Goal: Transaction & Acquisition: Purchase product/service

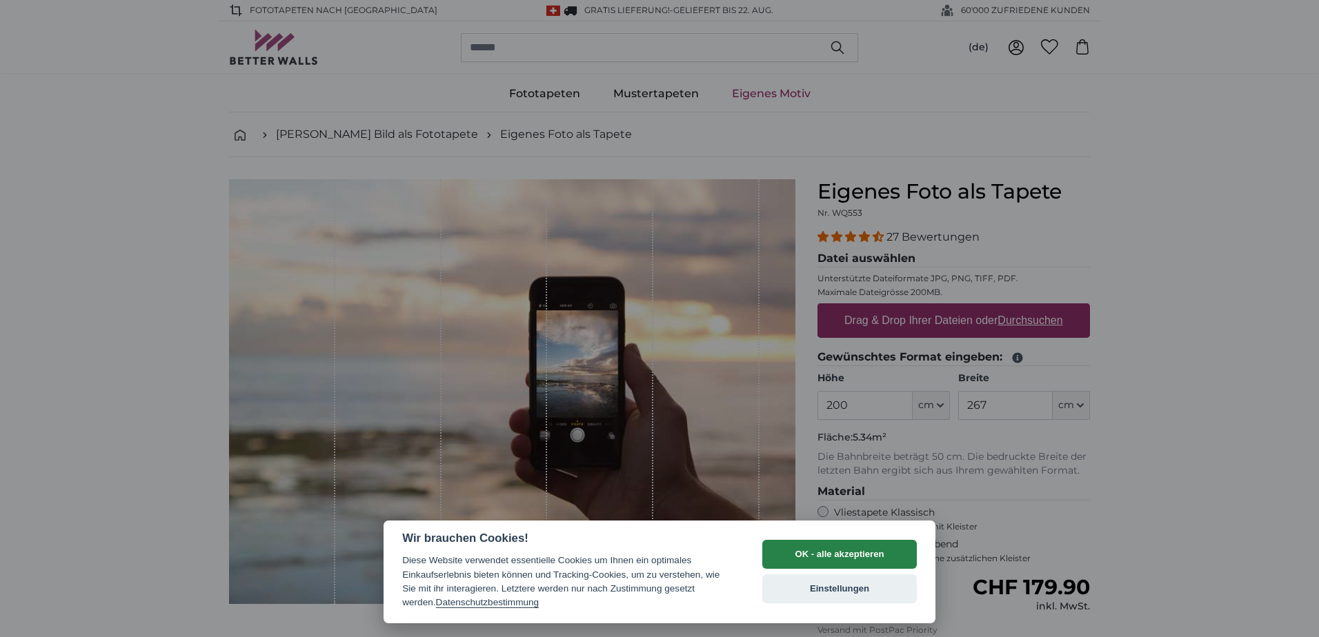
click at [813, 555] on button "OK - alle akzeptieren" at bounding box center [839, 554] width 155 height 29
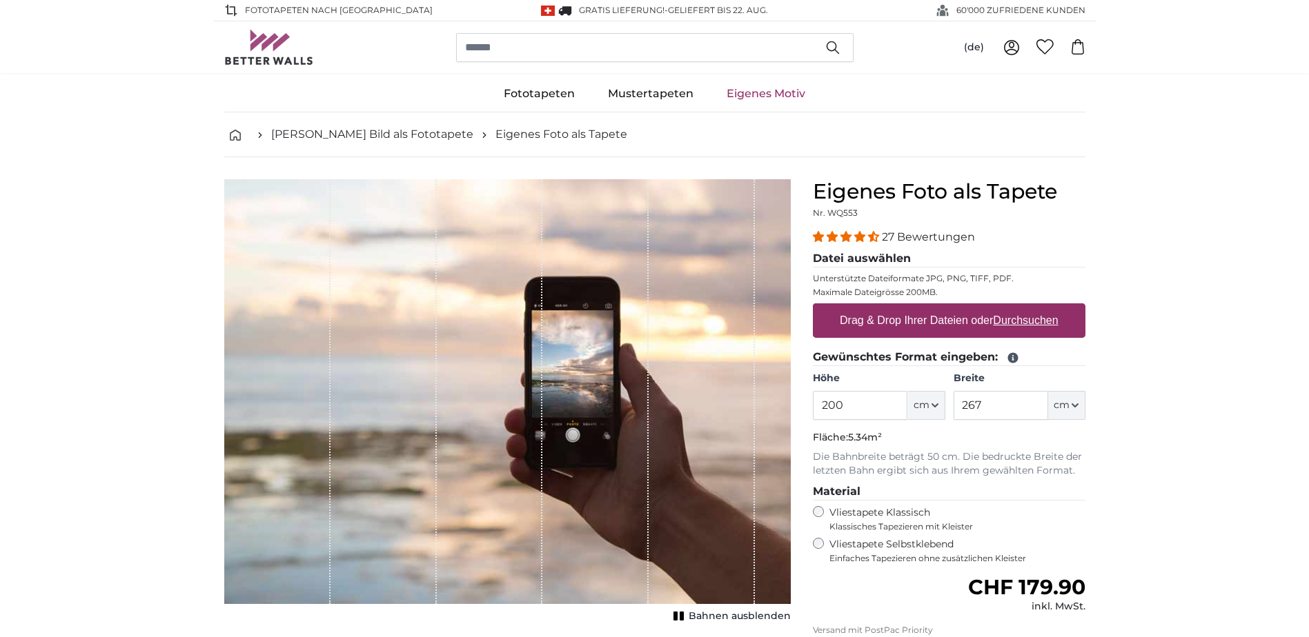
click at [1015, 319] on u "Durchsuchen" at bounding box center [1025, 321] width 65 height 12
click at [1015, 308] on input "Drag & Drop Ihrer Dateien oder Durchsuchen" at bounding box center [949, 306] width 273 height 4
type input "**********"
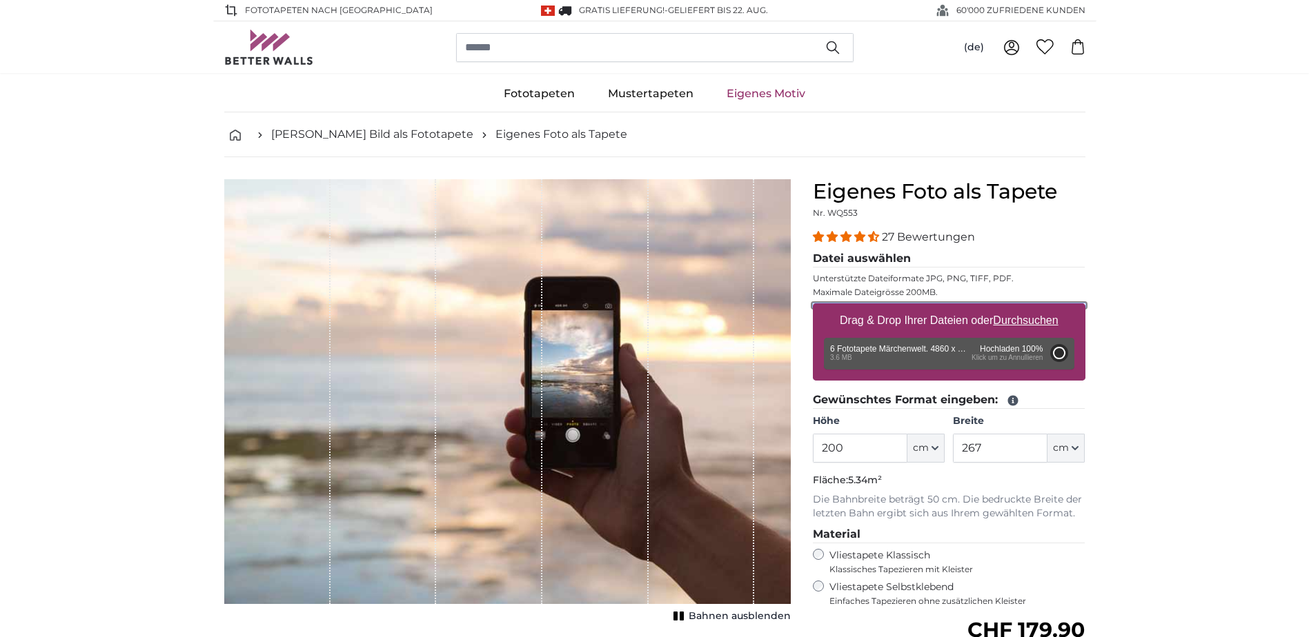
type input "348"
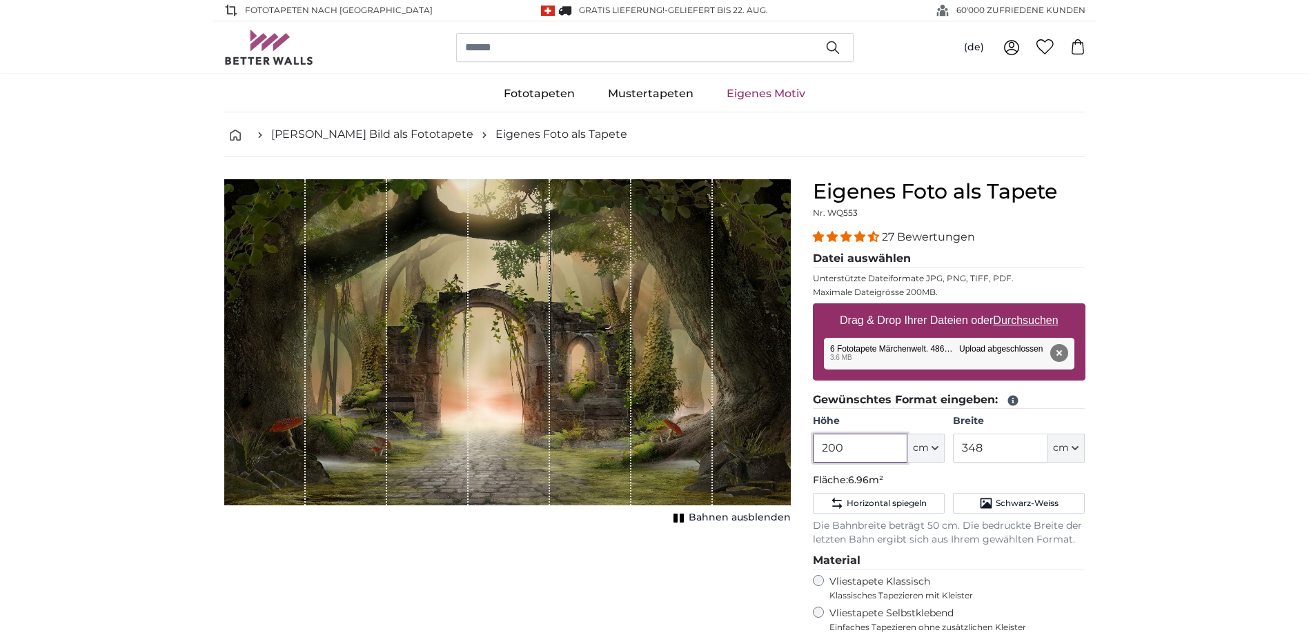
click at [840, 445] on input "200" at bounding box center [860, 448] width 95 height 29
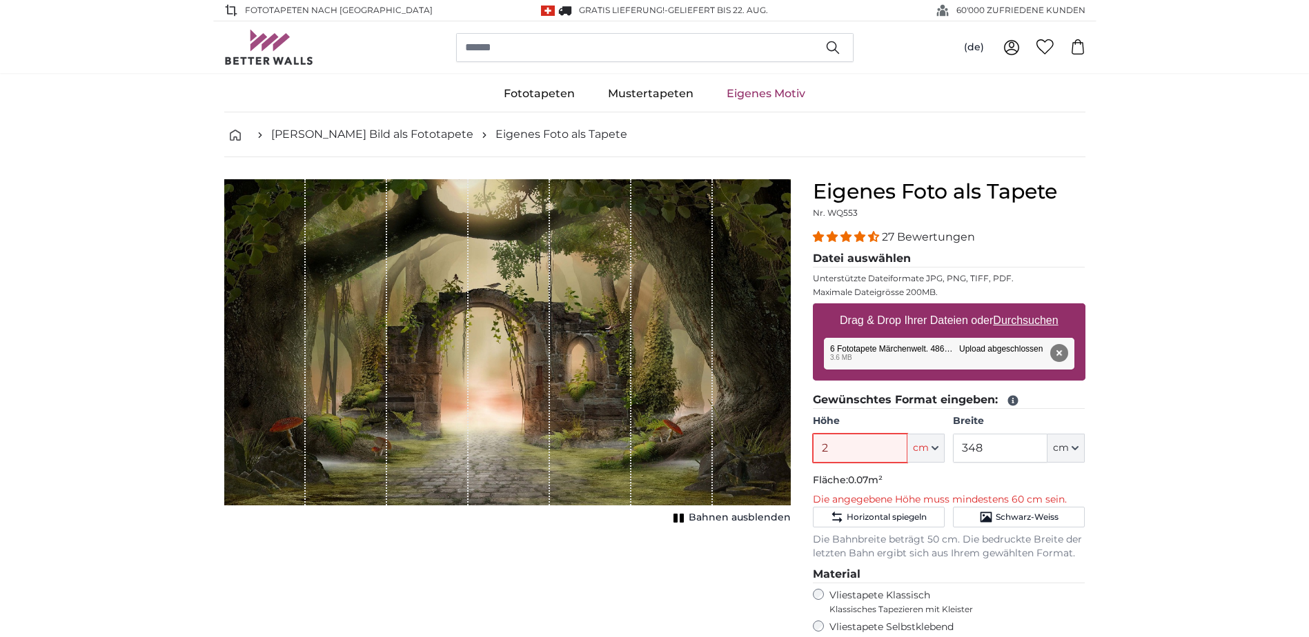
type input "238"
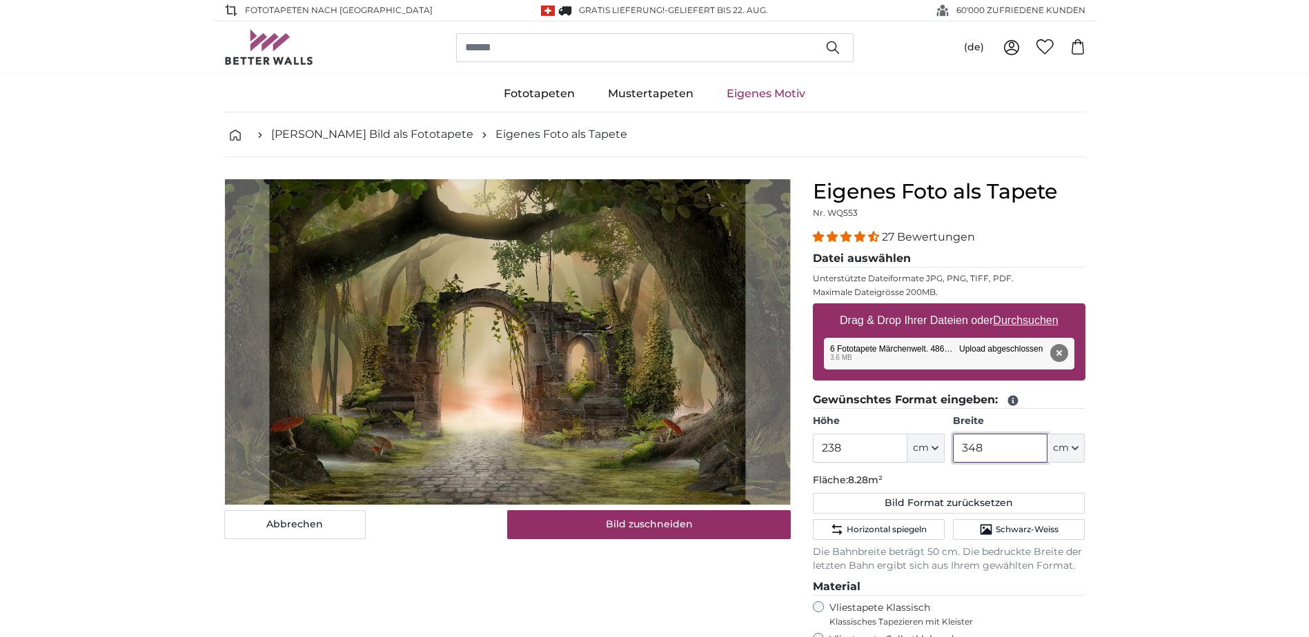
click at [1018, 454] on input "348" at bounding box center [1000, 448] width 95 height 29
type input "3"
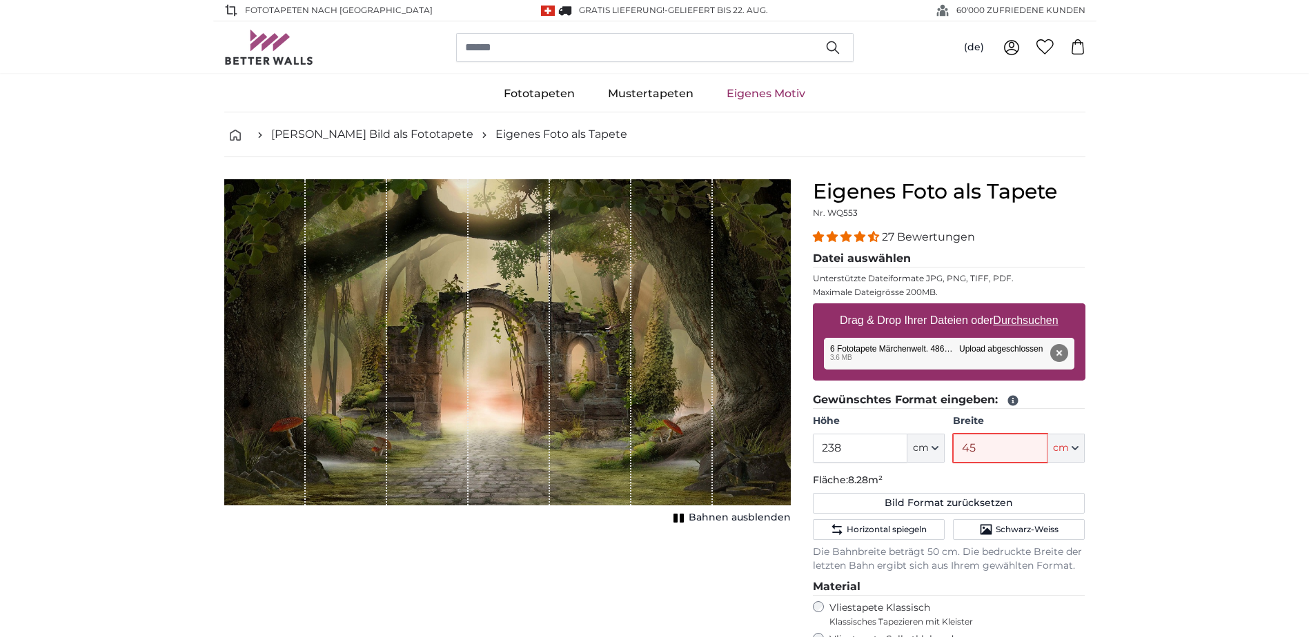
type input "450"
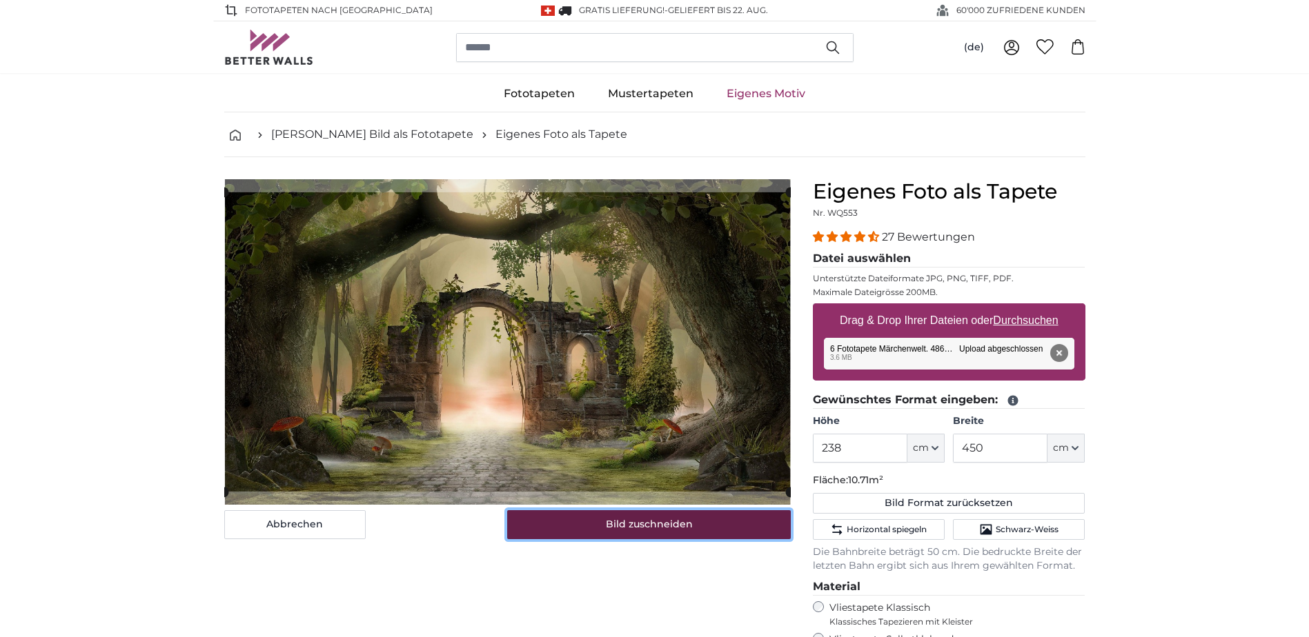
click at [688, 526] on button "Bild zuschneiden" at bounding box center [649, 525] width 284 height 29
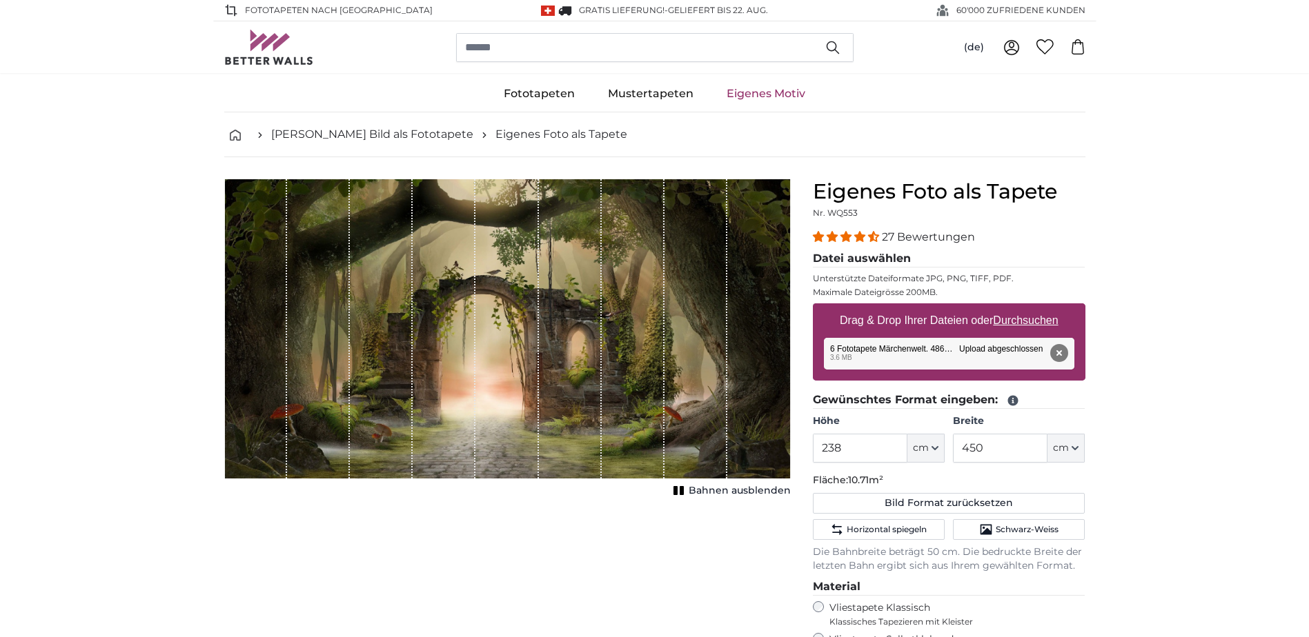
click at [726, 489] on span "Bahnen ausblenden" at bounding box center [740, 491] width 102 height 14
click at [991, 450] on input "450" at bounding box center [1000, 448] width 95 height 29
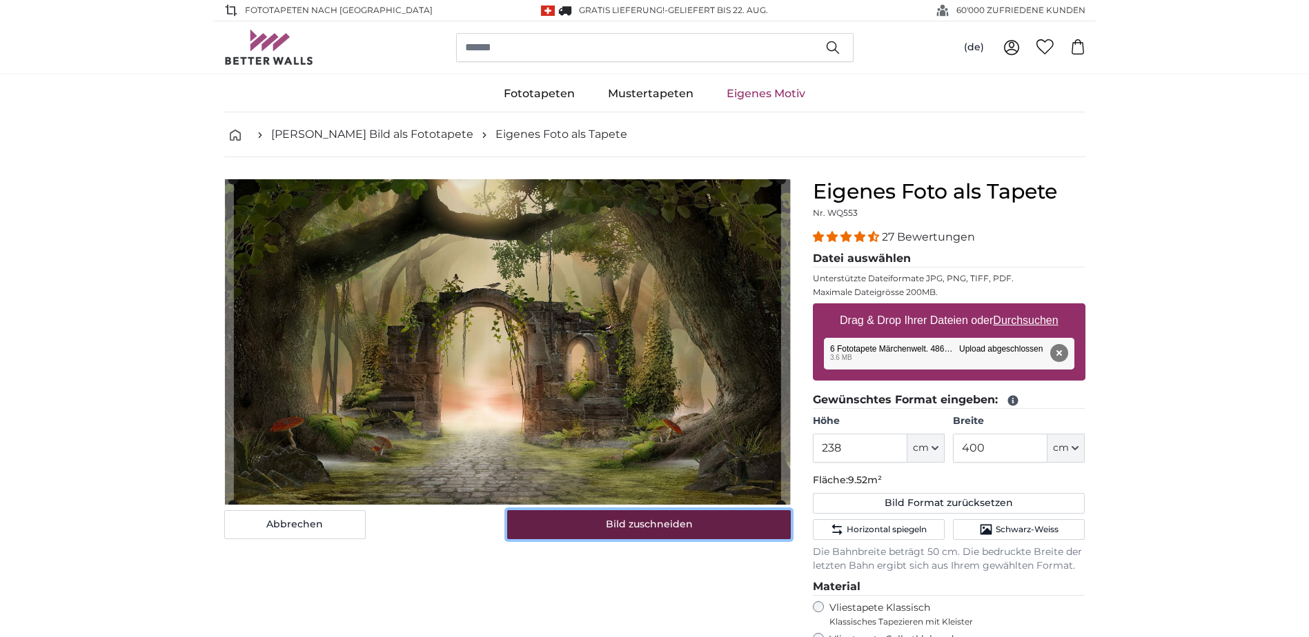
click at [678, 520] on button "Bild zuschneiden" at bounding box center [649, 525] width 284 height 29
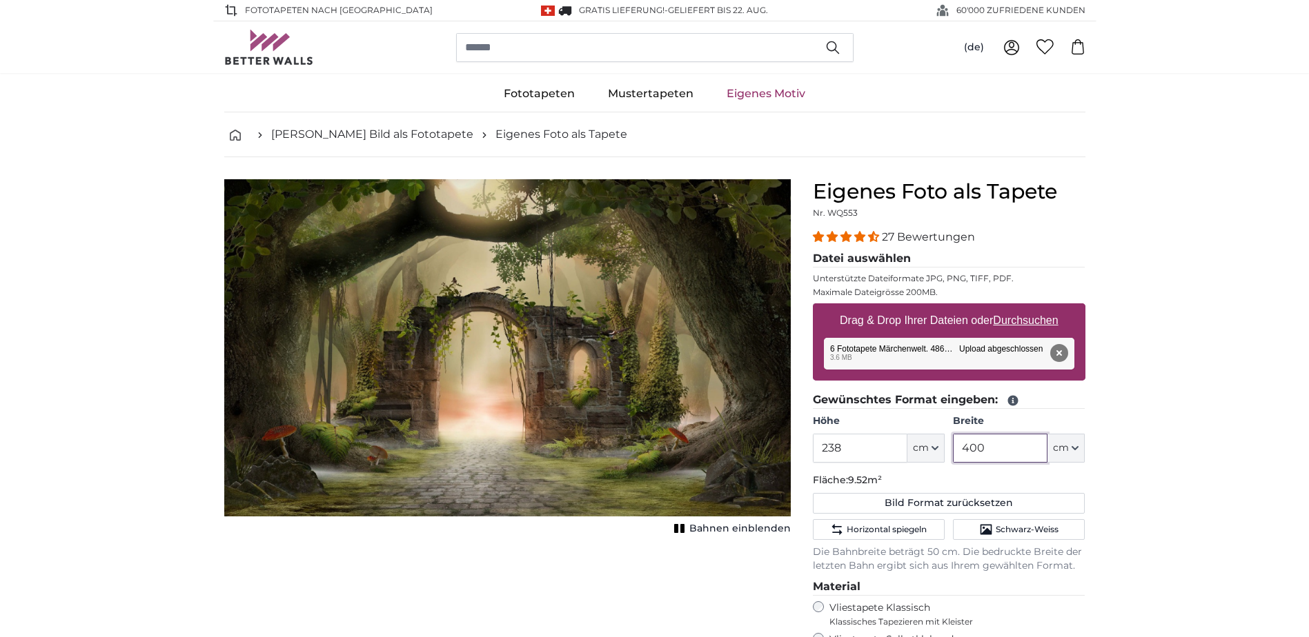
click at [1005, 456] on input "400" at bounding box center [1000, 448] width 95 height 29
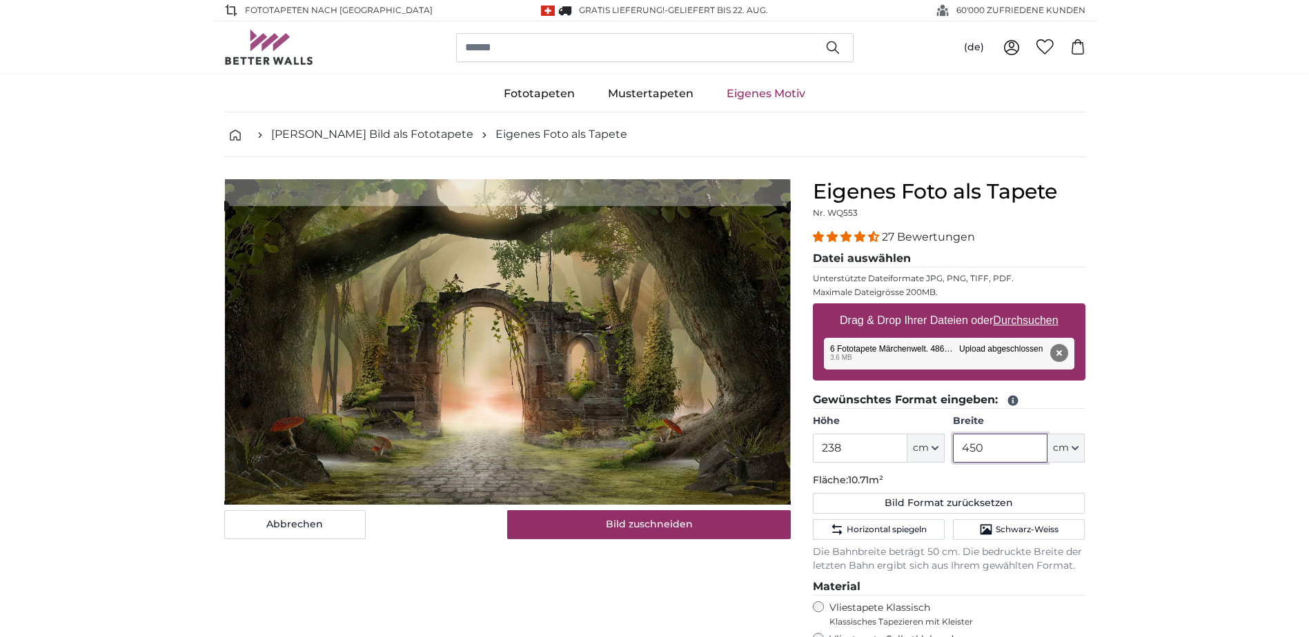
click at [624, 431] on cropper-handle at bounding box center [507, 355] width 566 height 299
type input "450"
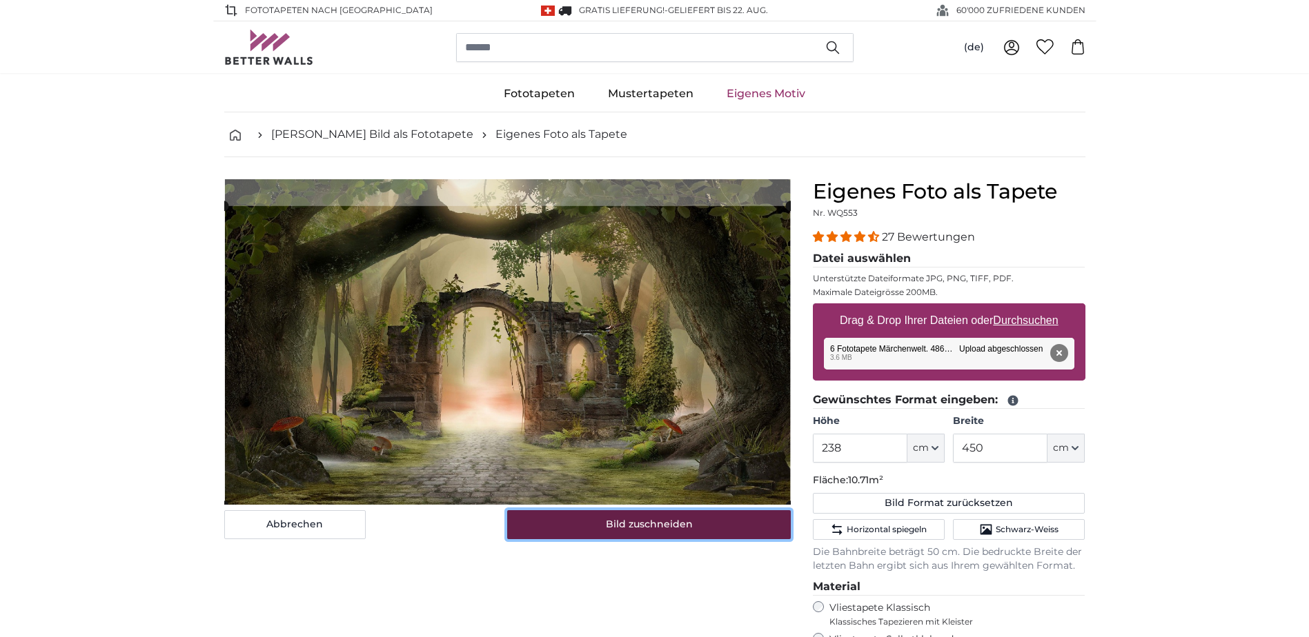
click at [639, 530] on button "Bild zuschneiden" at bounding box center [649, 525] width 284 height 29
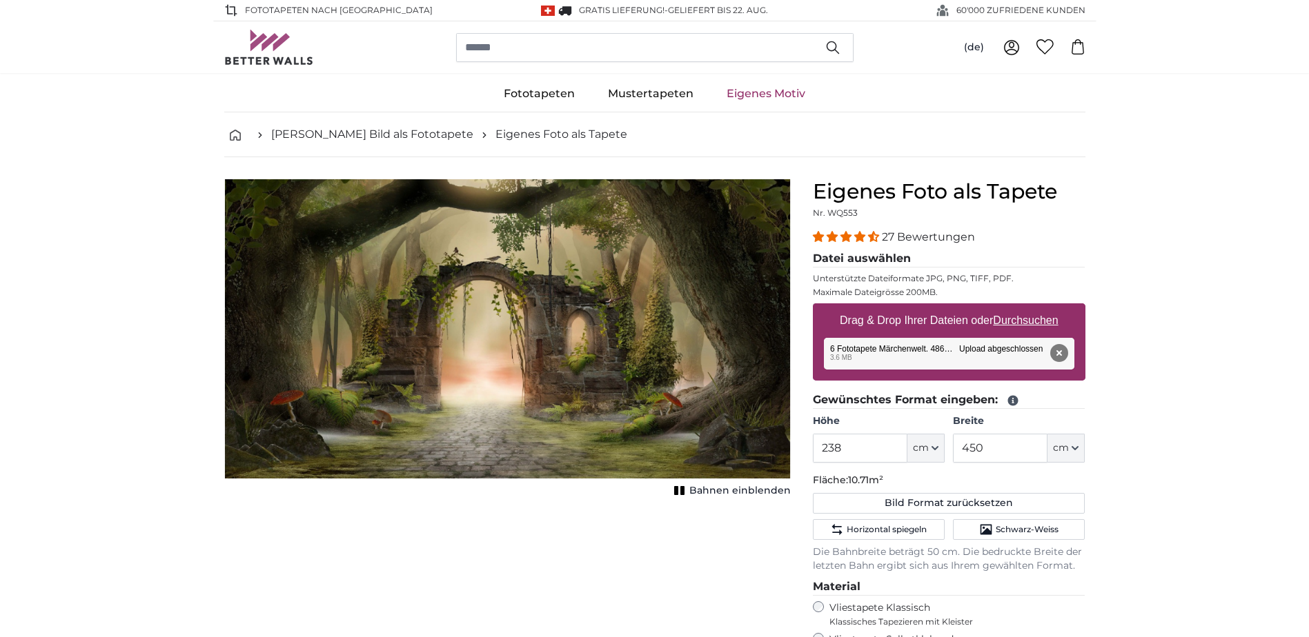
click at [728, 493] on span "Bahnen einblenden" at bounding box center [739, 491] width 101 height 14
click at [1036, 317] on u "Durchsuchen" at bounding box center [1025, 321] width 65 height 12
click at [1036, 308] on input "Drag & Drop Ihrer Dateien oder Durchsuchen" at bounding box center [949, 306] width 273 height 4
type input "**********"
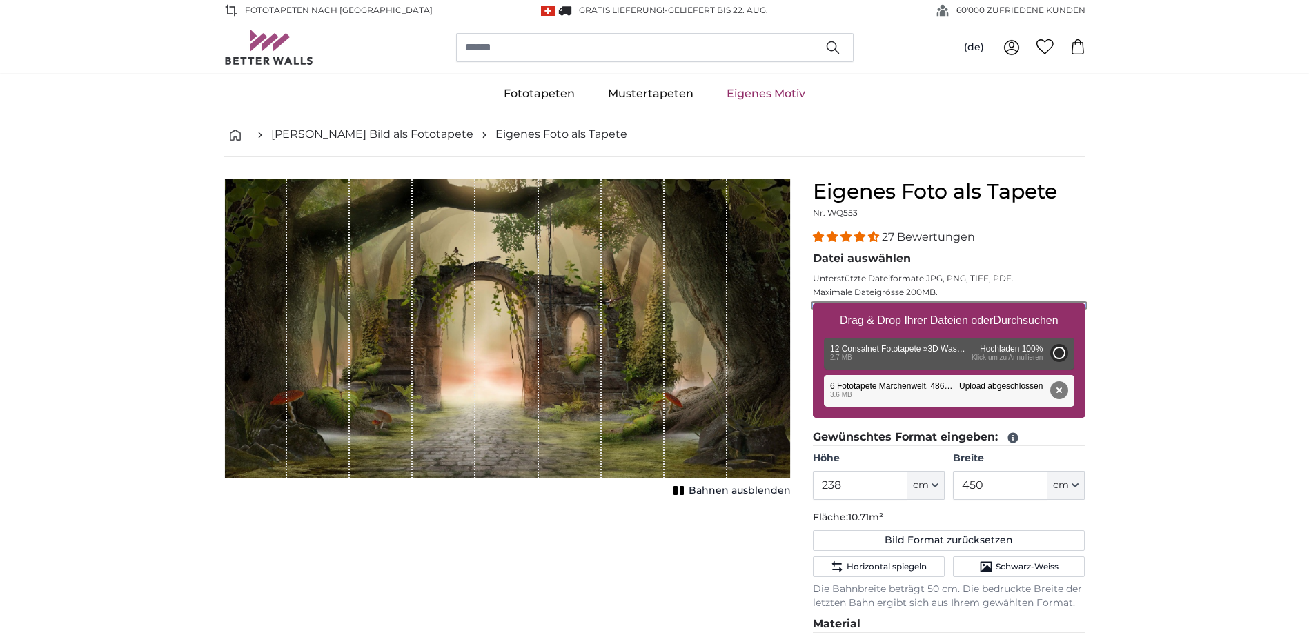
type input "200"
type input "320"
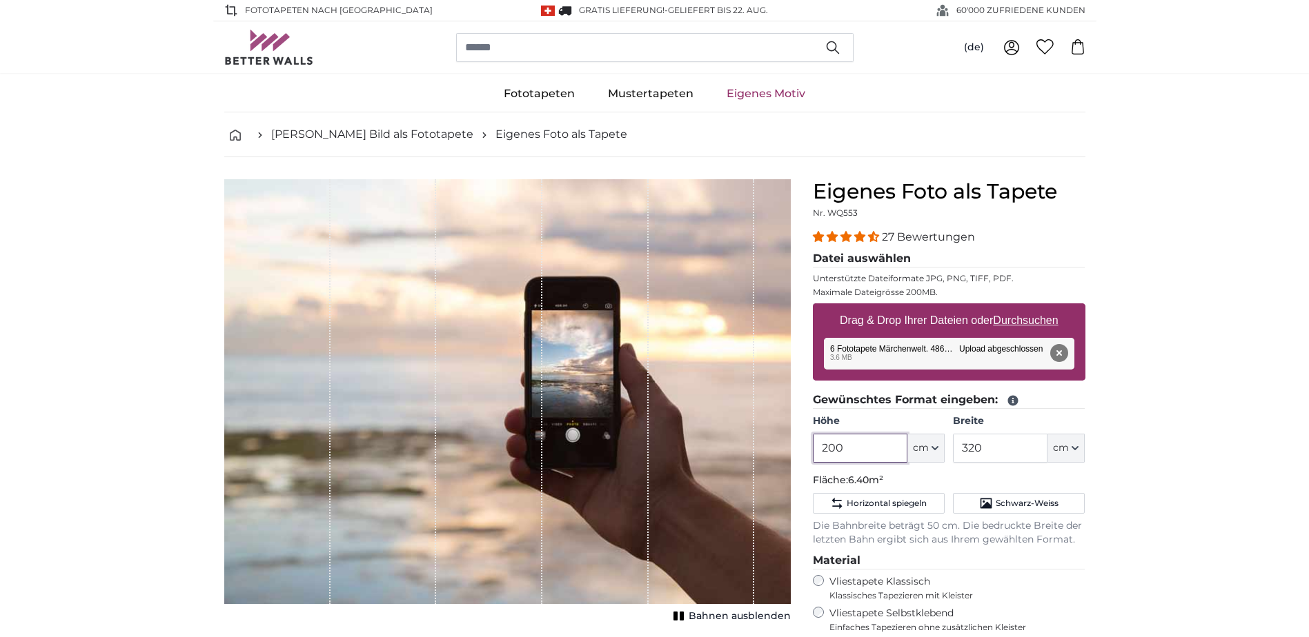
click at [884, 452] on input "200" at bounding box center [860, 448] width 95 height 29
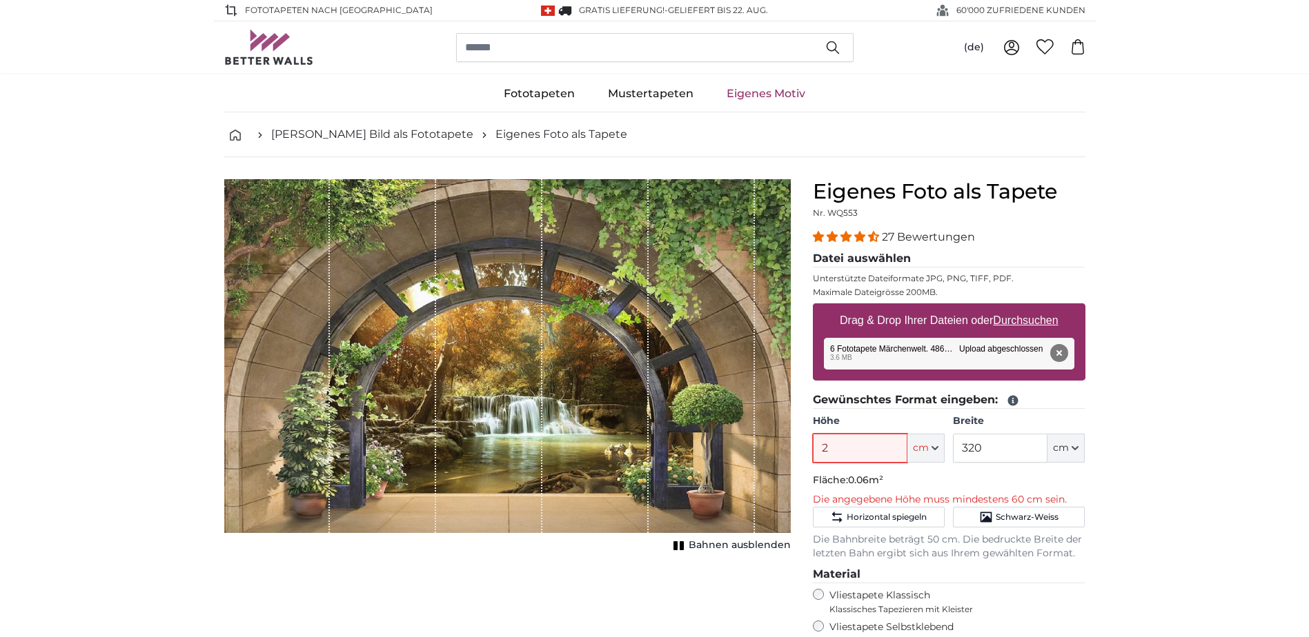
type input "238"
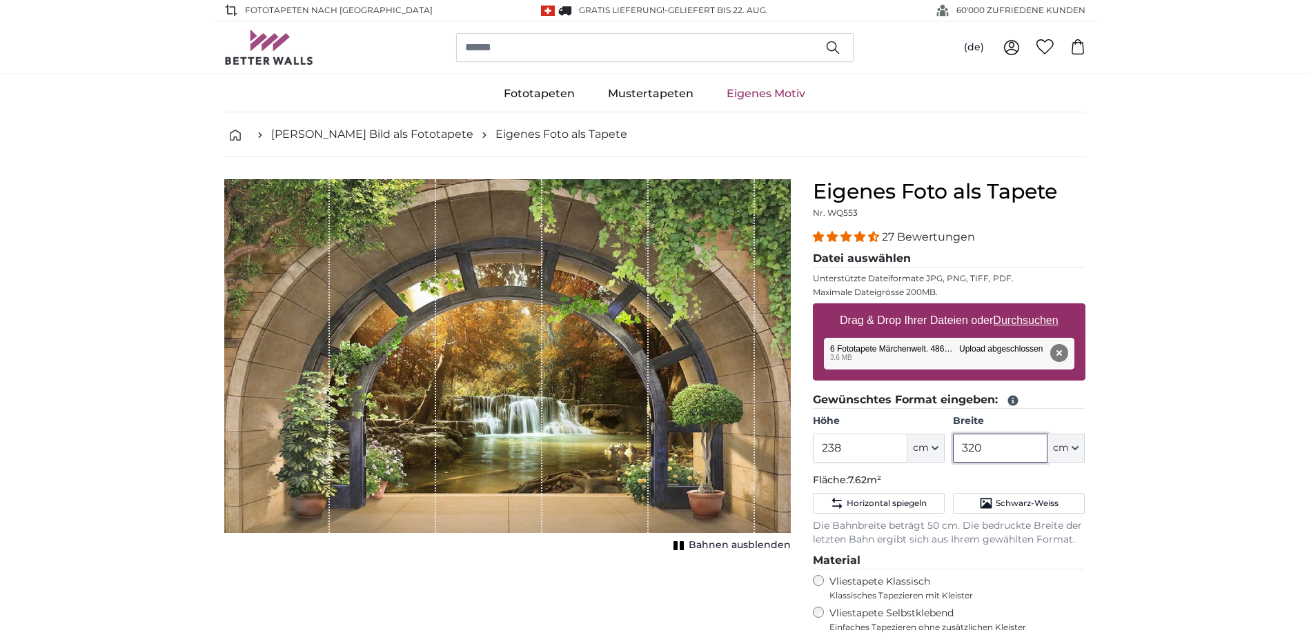
click at [998, 442] on input "320" at bounding box center [1000, 448] width 95 height 29
type input "3"
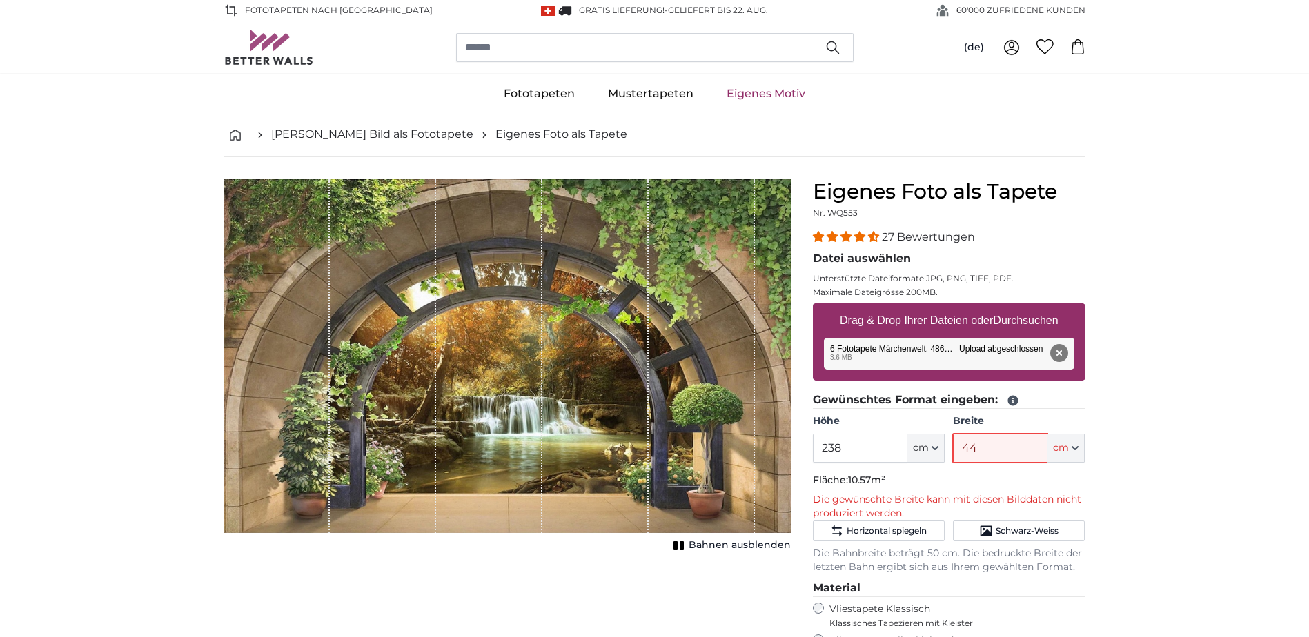
type input "440"
